Goal: Information Seeking & Learning: Learn about a topic

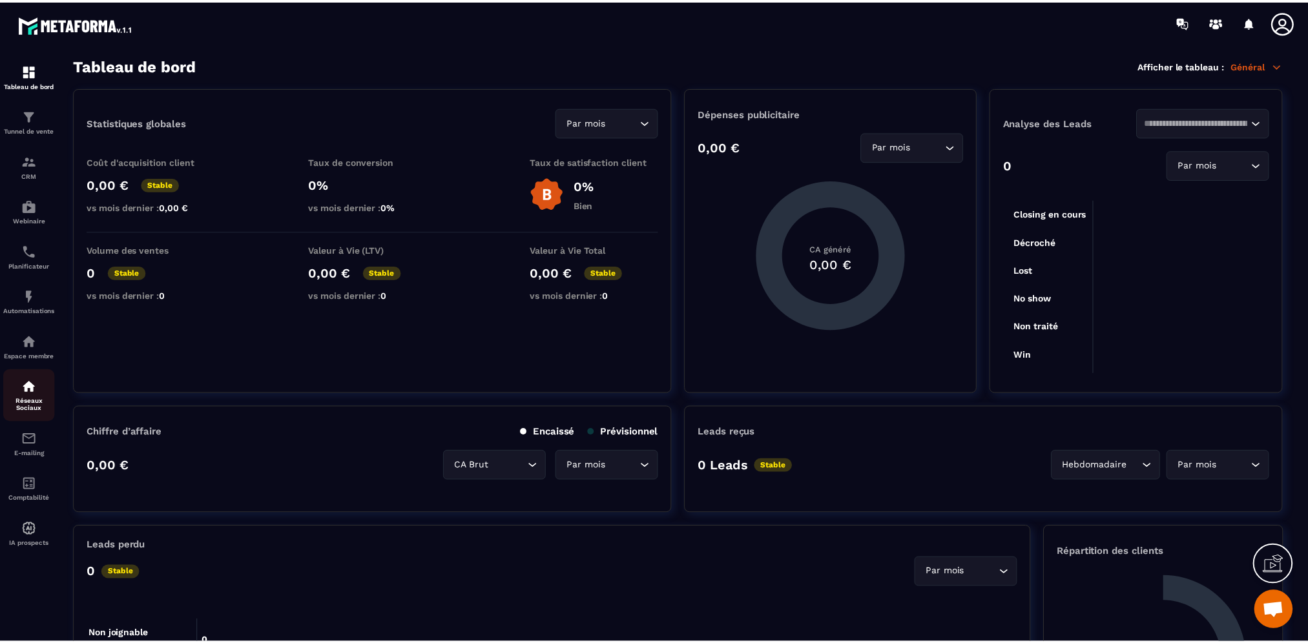
scroll to position [102, 0]
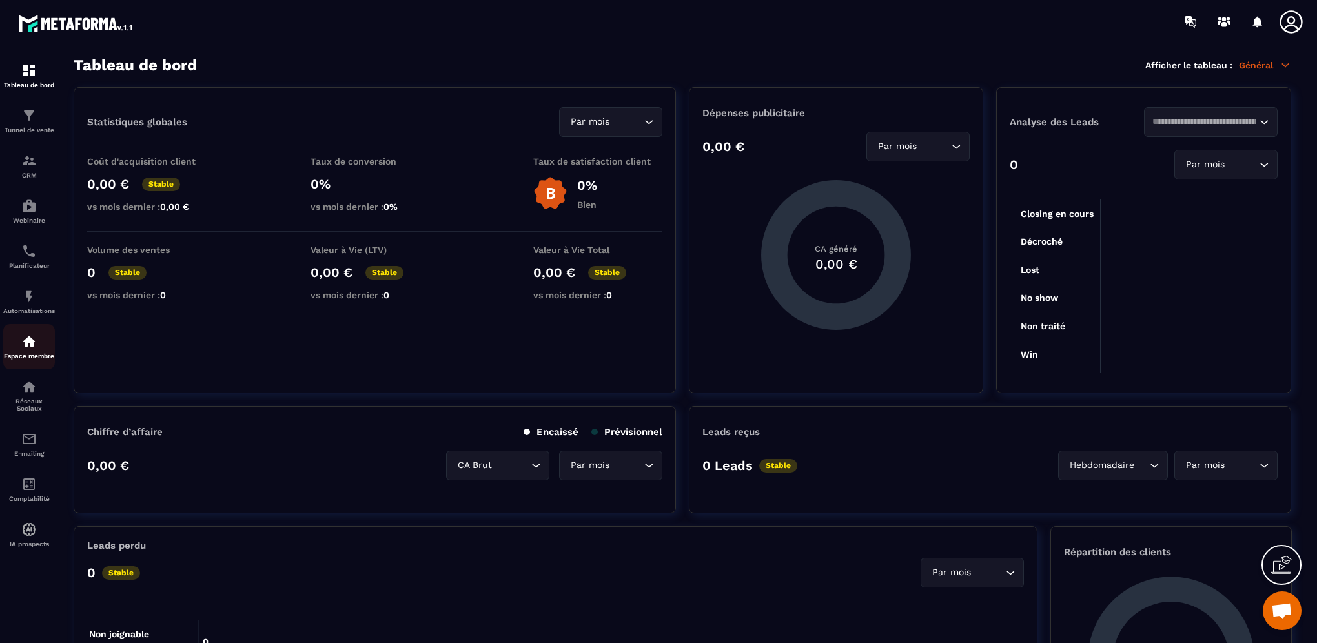
click at [28, 349] on img at bounding box center [28, 341] width 15 height 15
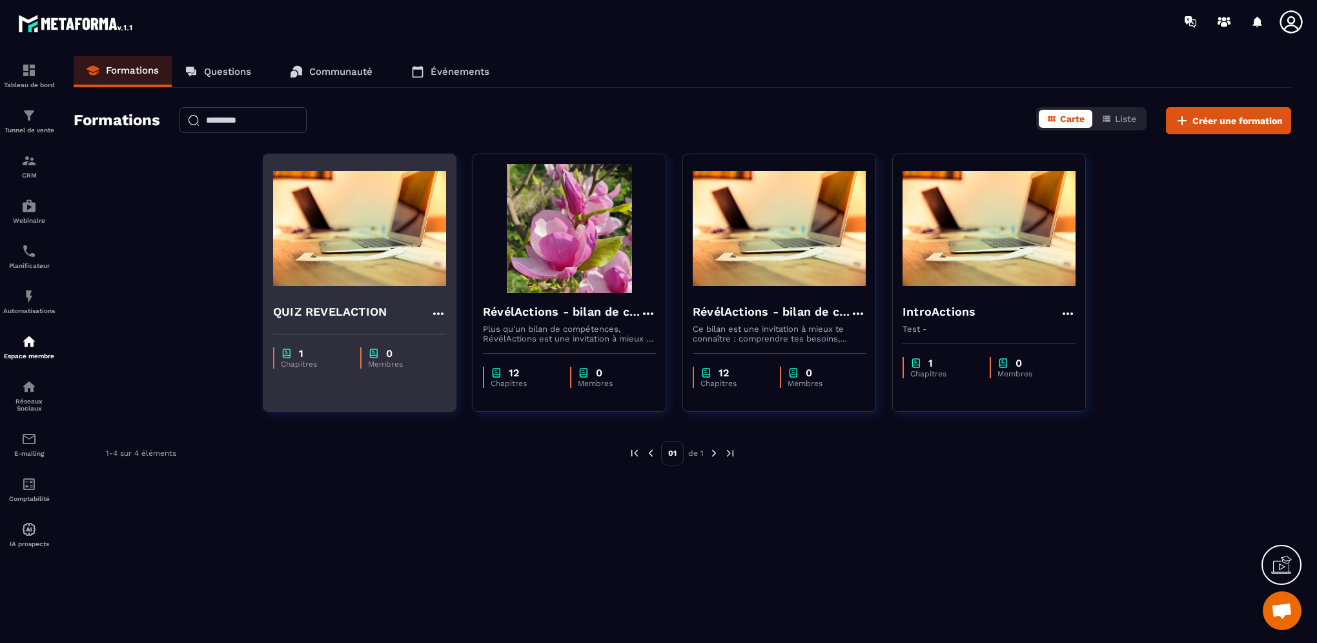
click at [367, 305] on h4 "QUIZ REVELACTION" at bounding box center [330, 312] width 114 height 18
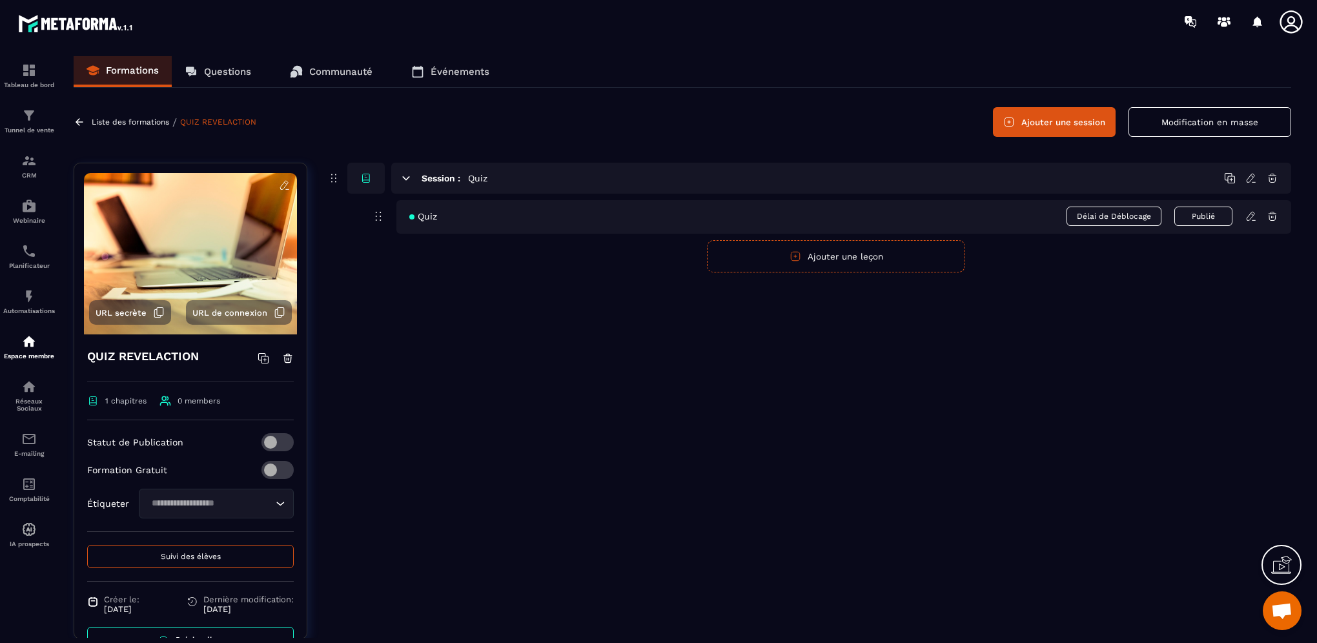
click at [1251, 218] on icon at bounding box center [1251, 216] width 8 height 8
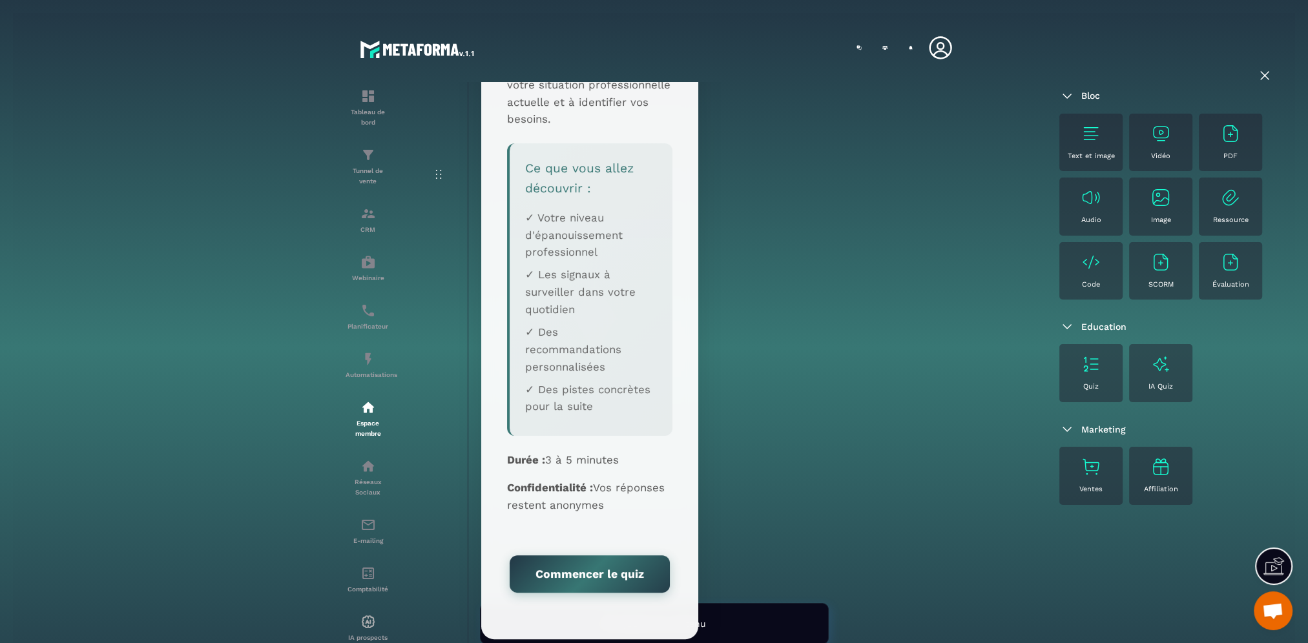
scroll to position [540, 0]
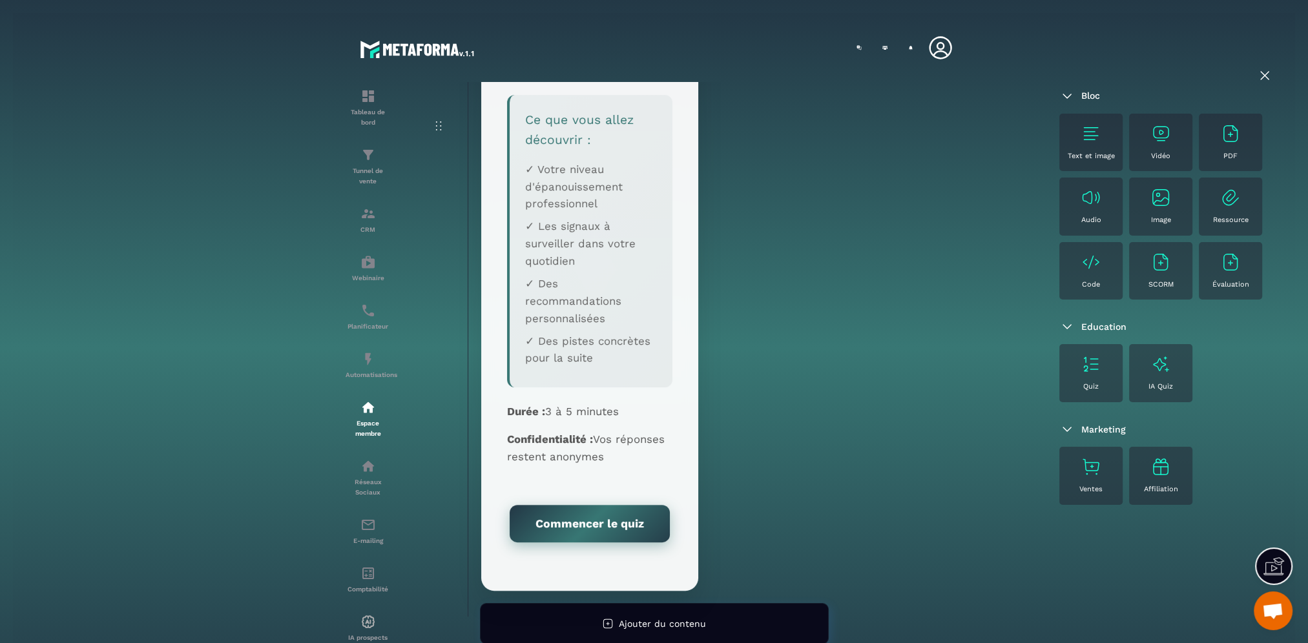
click at [599, 513] on button "Commencer le quiz" at bounding box center [589, 523] width 160 height 37
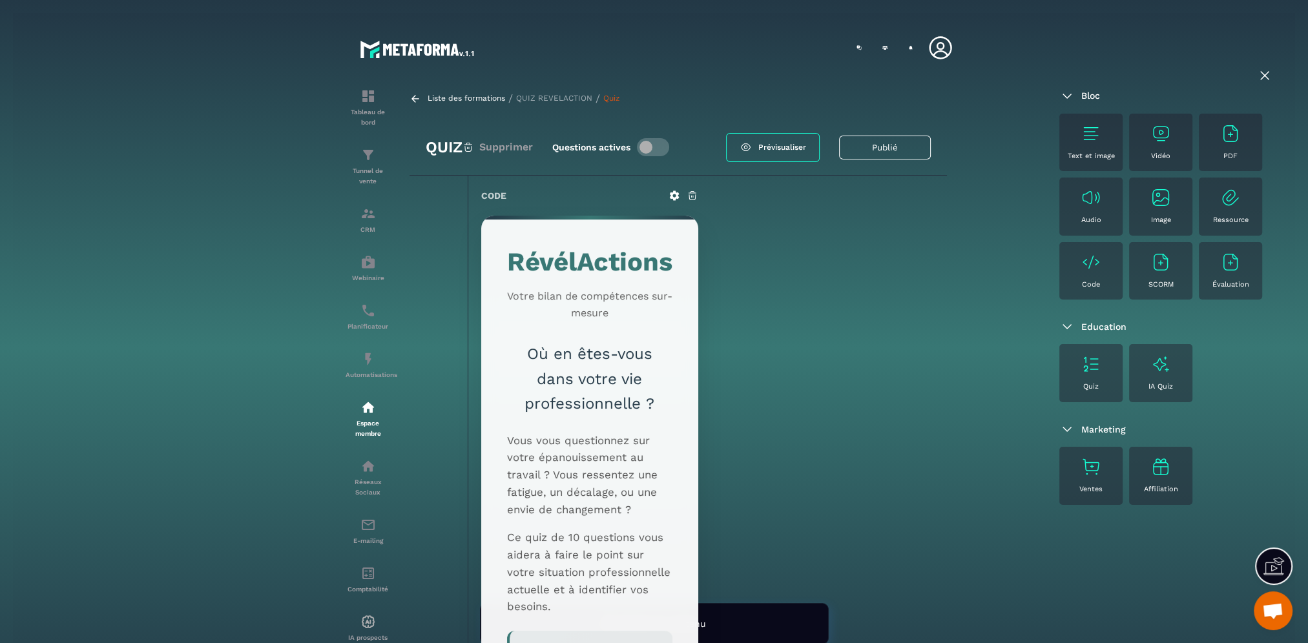
scroll to position [0, 0]
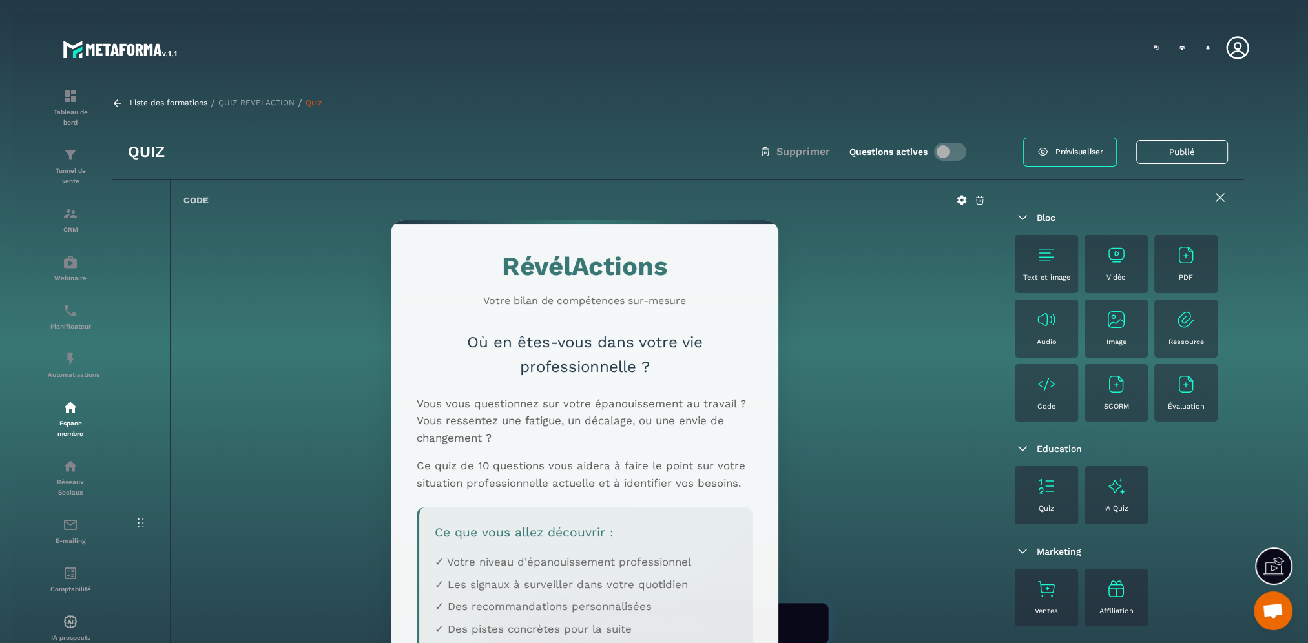
click at [1046, 267] on div "Text et image" at bounding box center [1046, 264] width 50 height 39
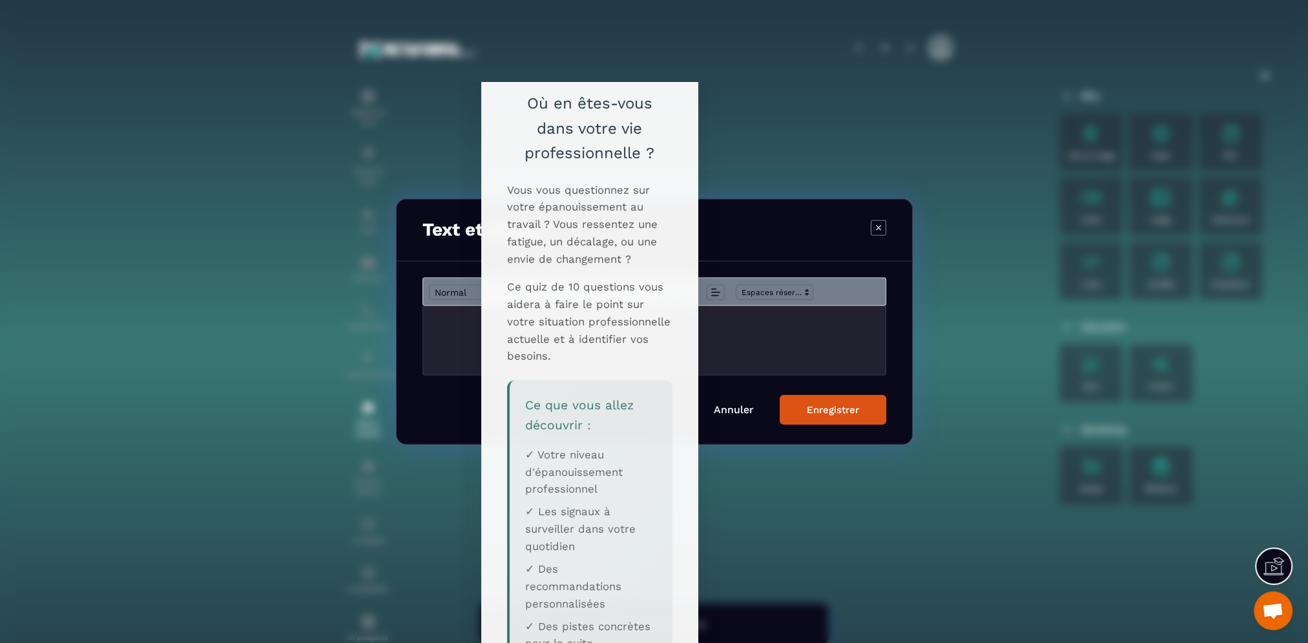
scroll to position [258, 0]
click at [881, 231] on icon "Modal window" at bounding box center [877, 227] width 15 height 15
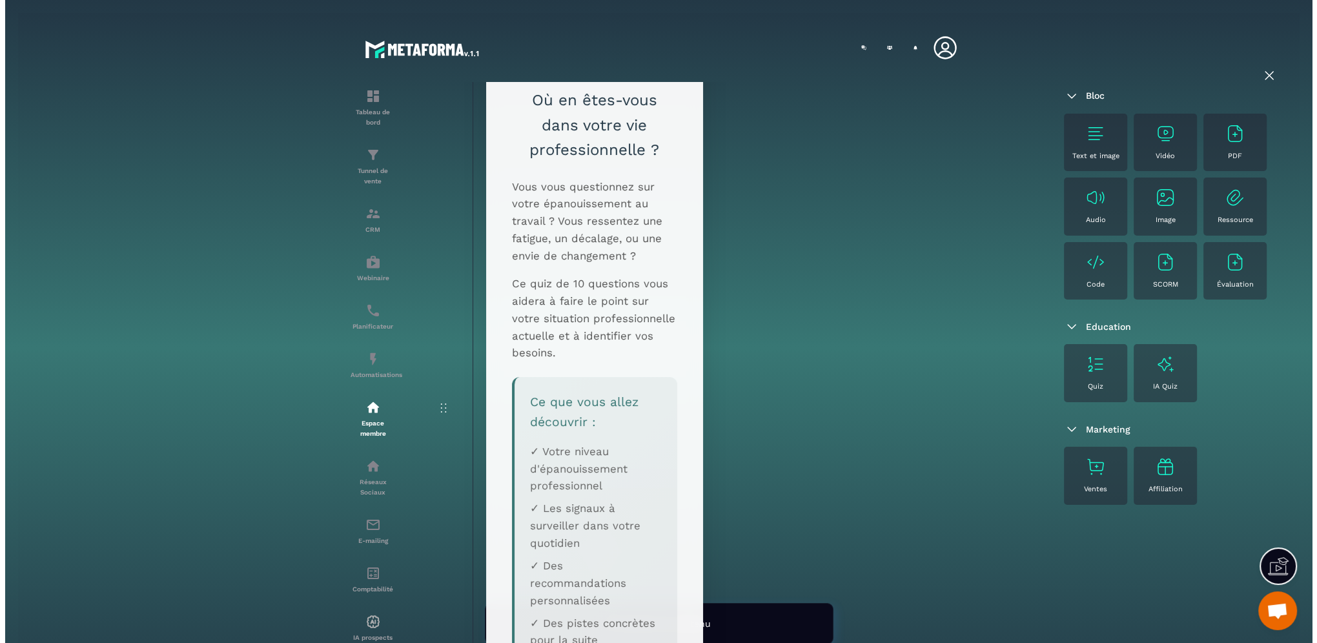
scroll to position [0, 0]
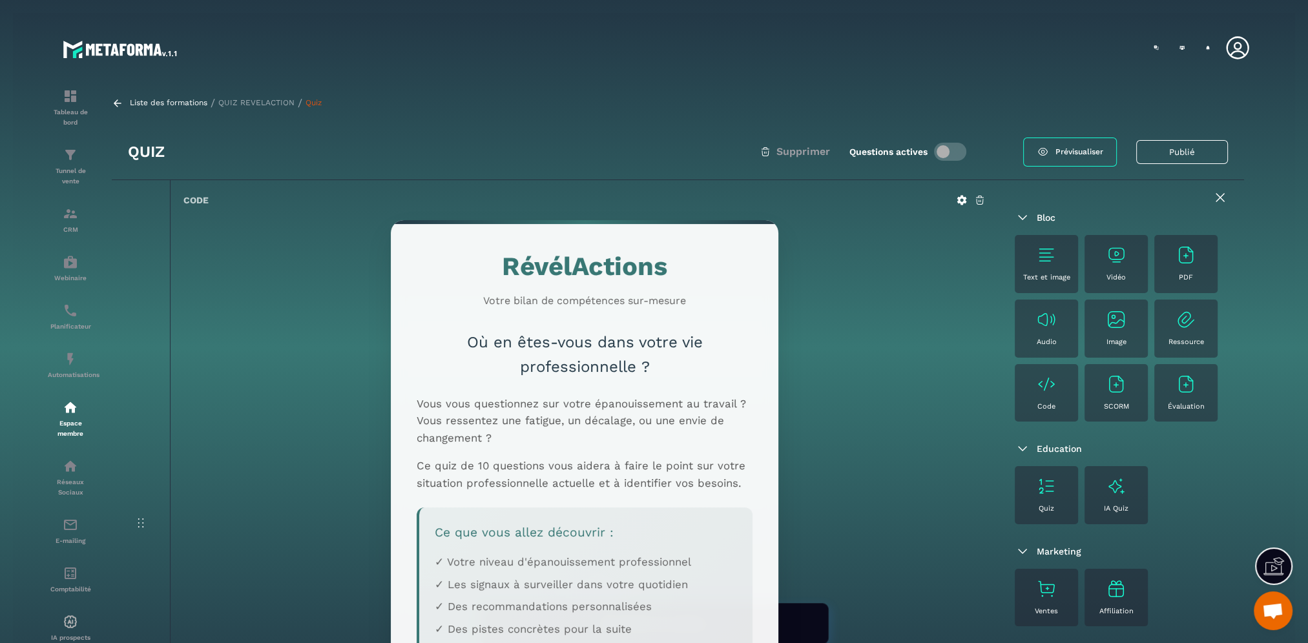
click at [1069, 154] on span "Prévisualiser" at bounding box center [1079, 152] width 48 height 12
click at [178, 100] on p "Liste des formations" at bounding box center [168, 103] width 77 height 12
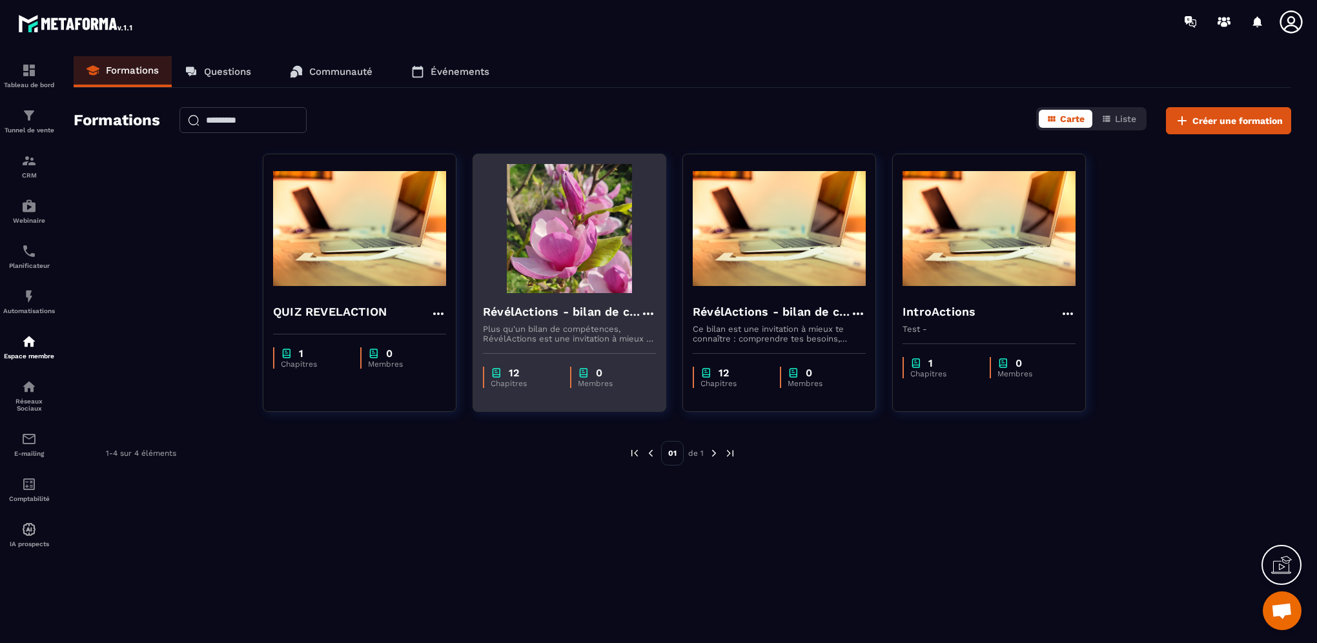
click at [551, 309] on h4 "RévélActions - bilan de compétences" at bounding box center [562, 312] width 158 height 18
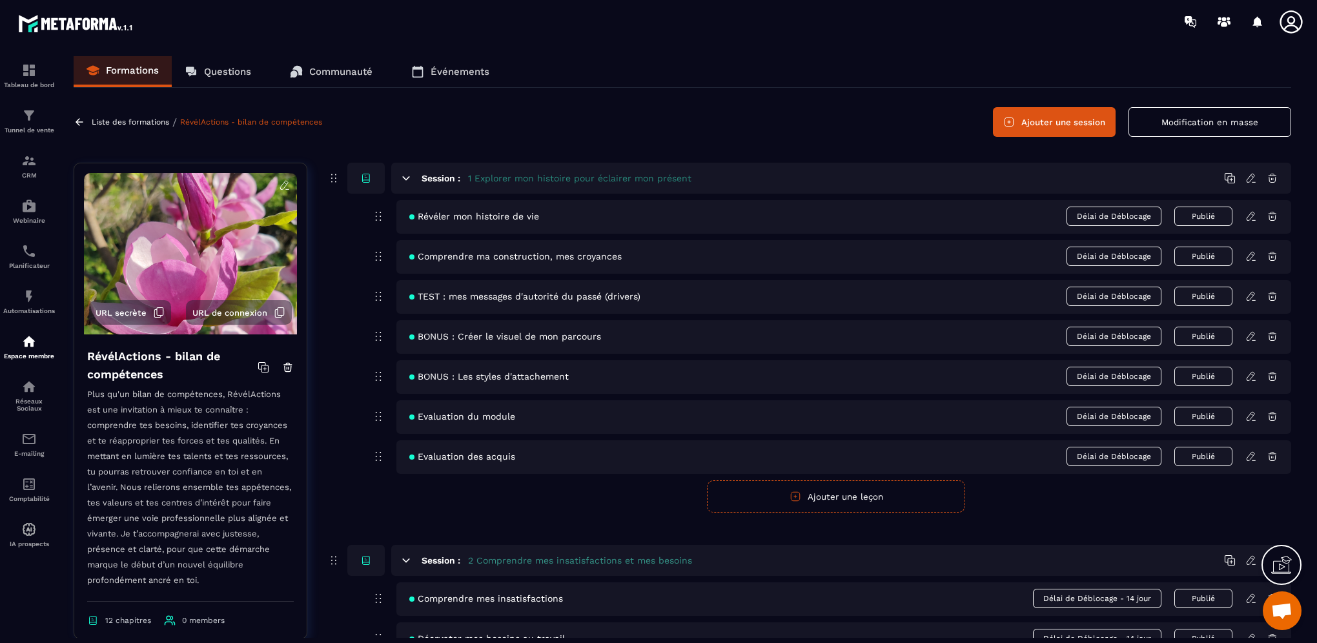
click at [280, 189] on icon at bounding box center [284, 185] width 8 height 8
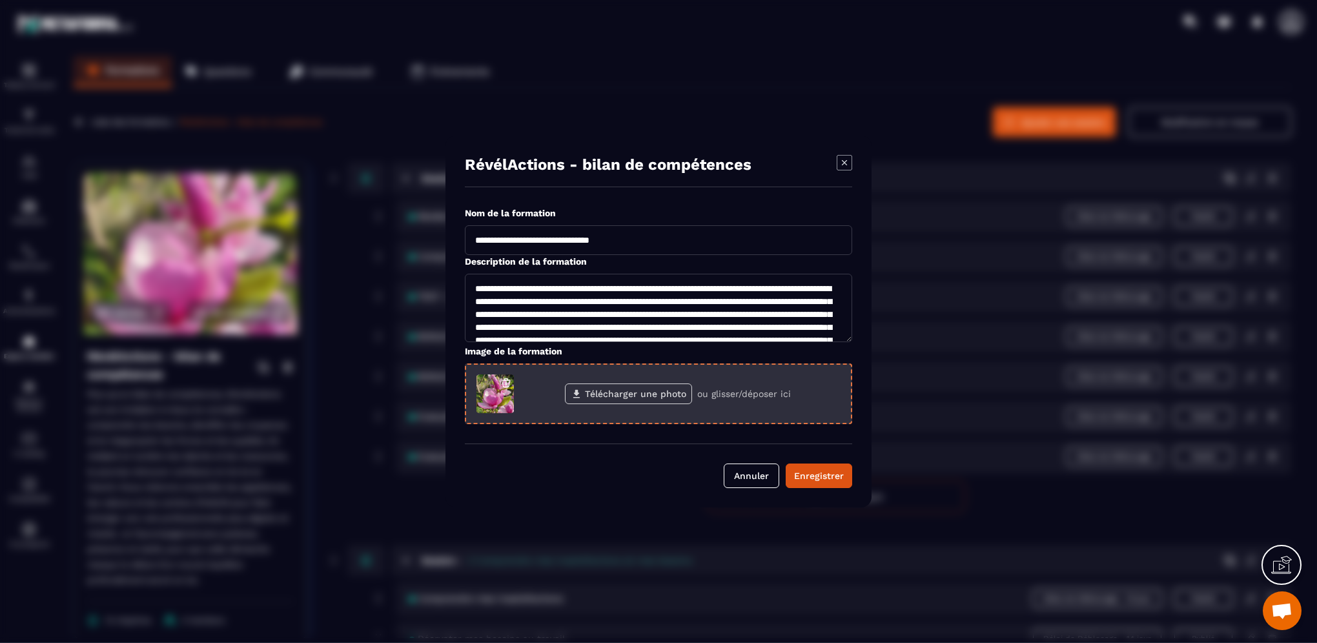
click at [642, 398] on label "Télécharger une photo" at bounding box center [628, 394] width 127 height 21
click at [0, 0] on input "Télécharger une photo" at bounding box center [0, 0] width 0 height 0
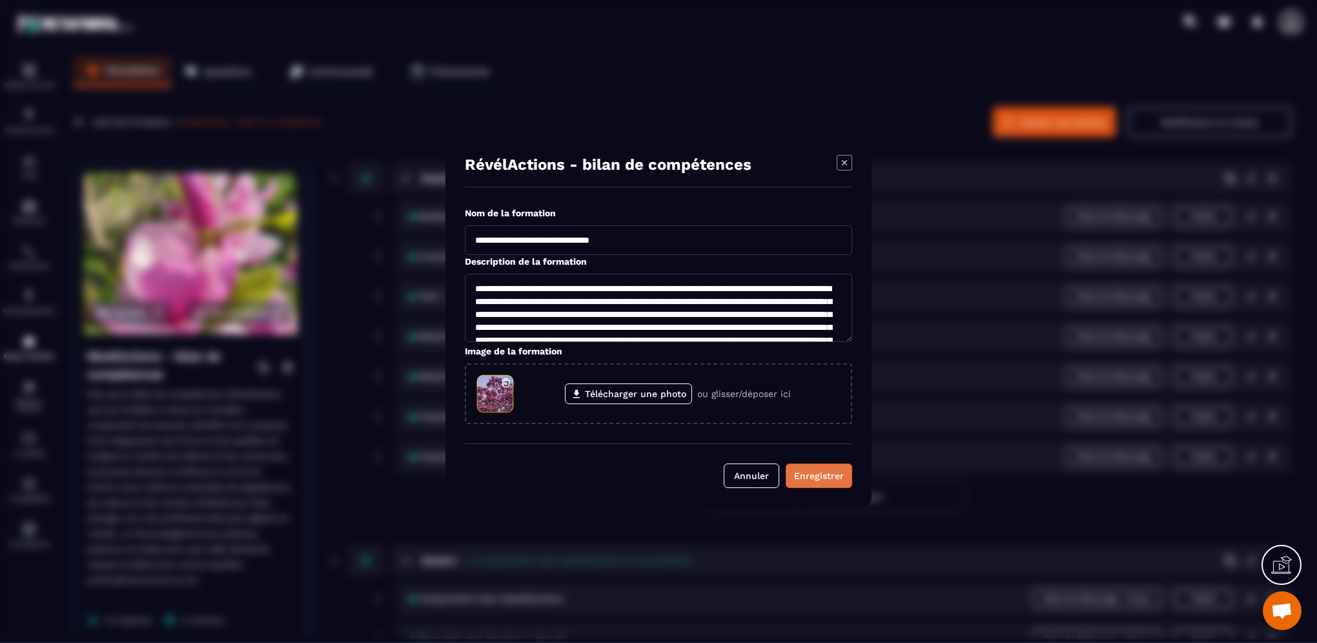
click at [816, 479] on div "Enregistrer" at bounding box center [819, 475] width 50 height 13
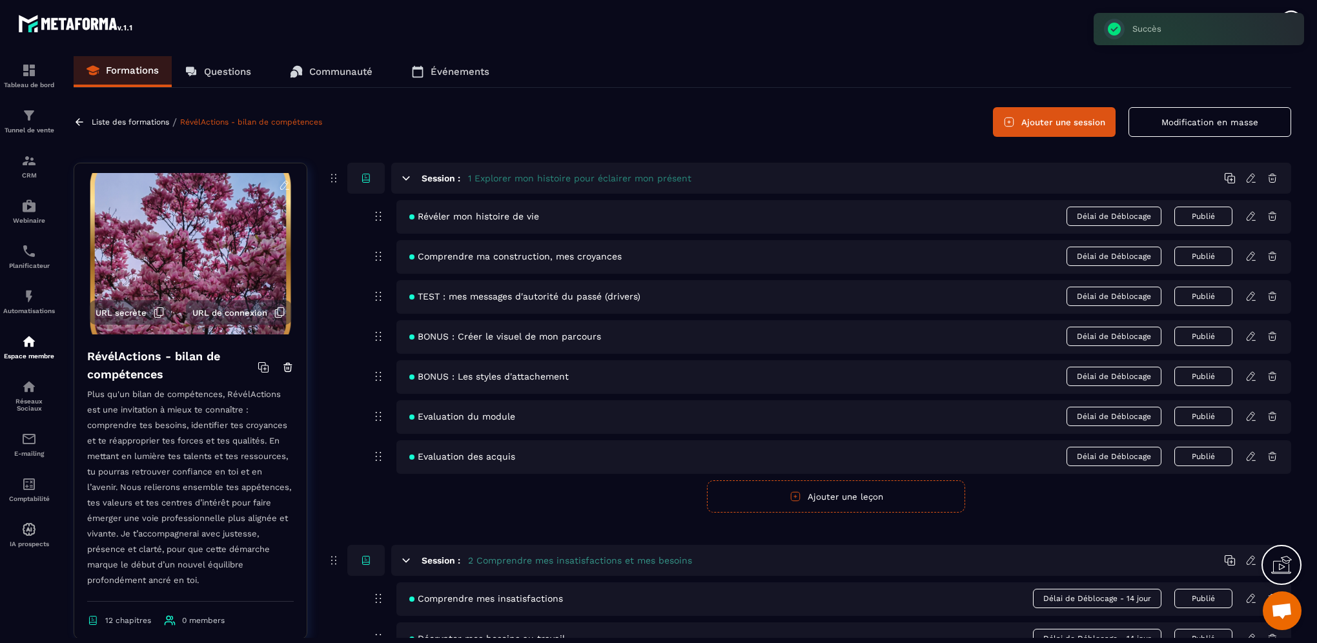
click at [147, 124] on p "Liste des formations" at bounding box center [130, 122] width 77 height 9
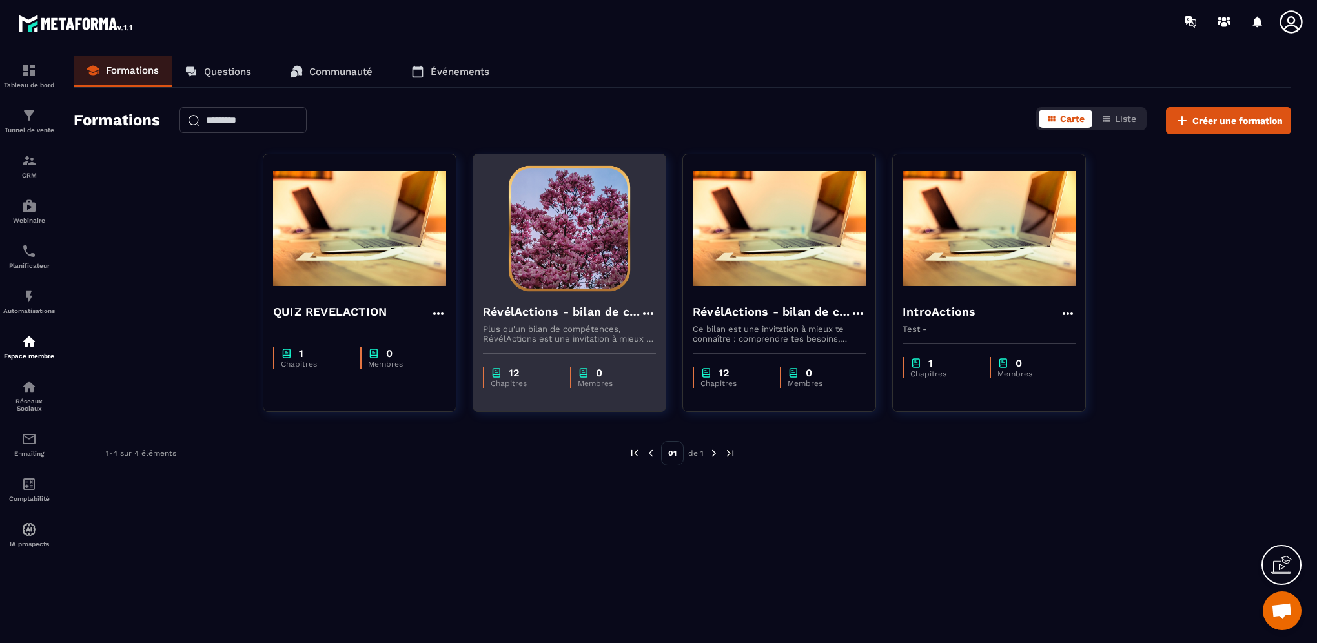
click at [600, 313] on h4 "RévélActions - bilan de compétences" at bounding box center [562, 312] width 158 height 18
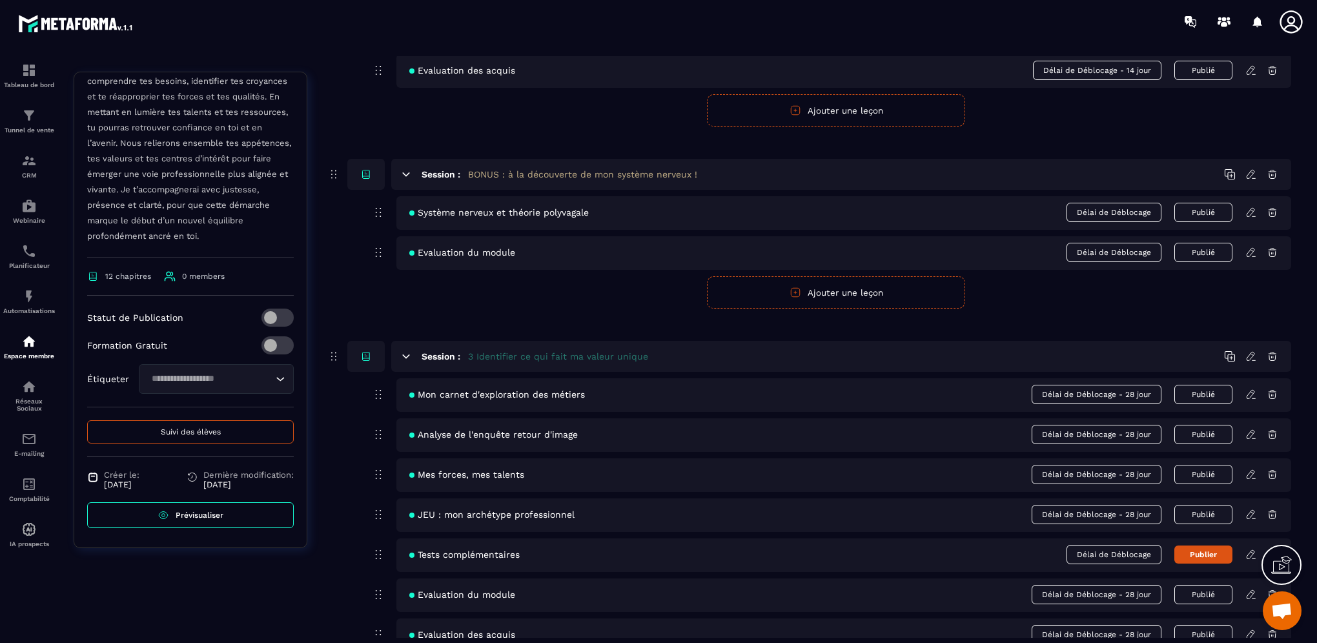
scroll to position [904, 0]
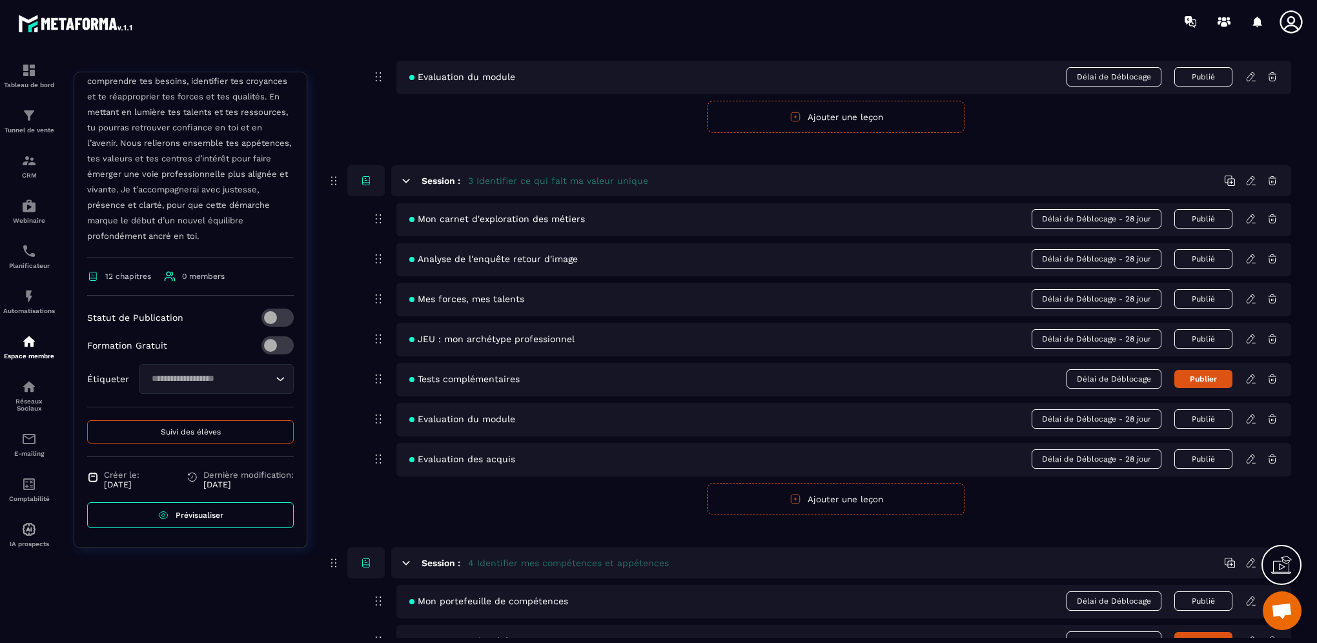
click at [1254, 302] on icon at bounding box center [1252, 299] width 12 height 12
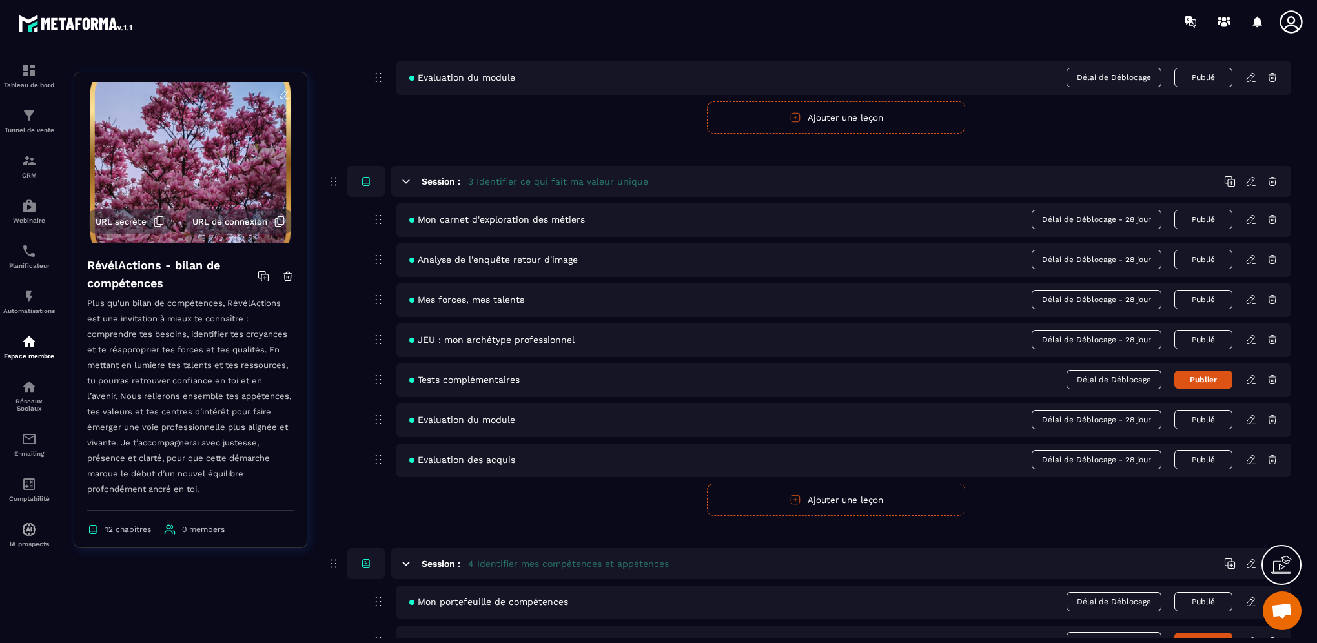
scroll to position [904, 0]
click at [1251, 343] on icon at bounding box center [1252, 339] width 12 height 12
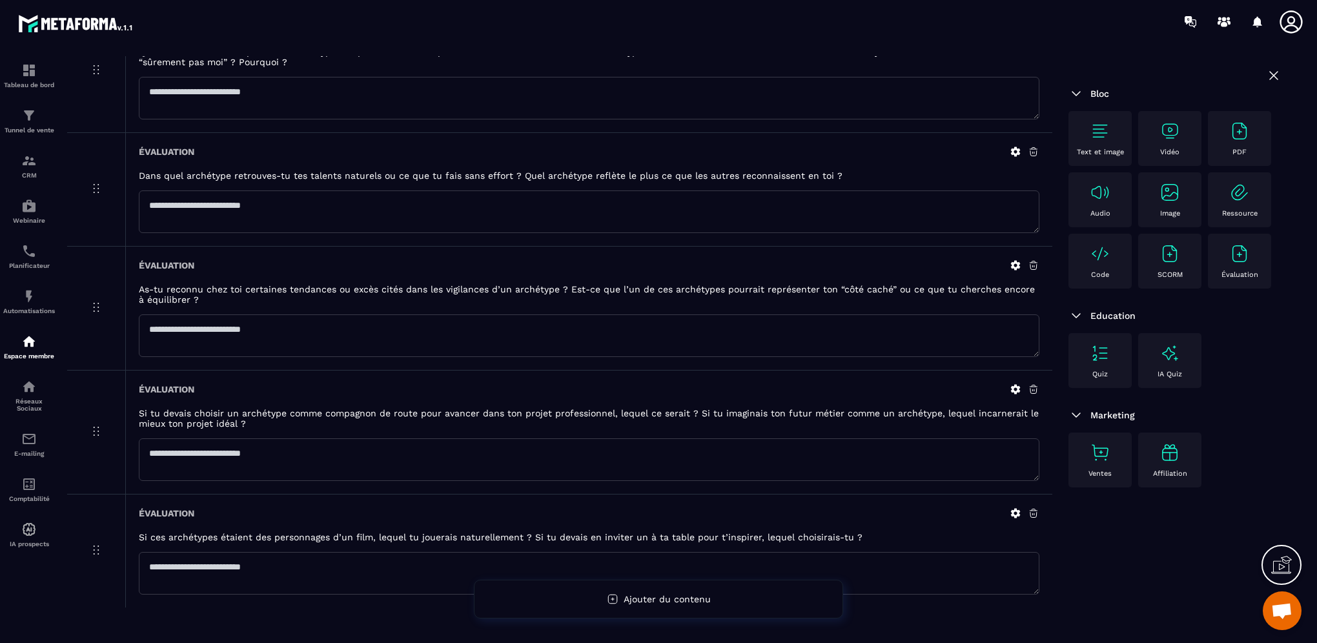
scroll to position [1359, 0]
